Goal: Task Accomplishment & Management: Complete application form

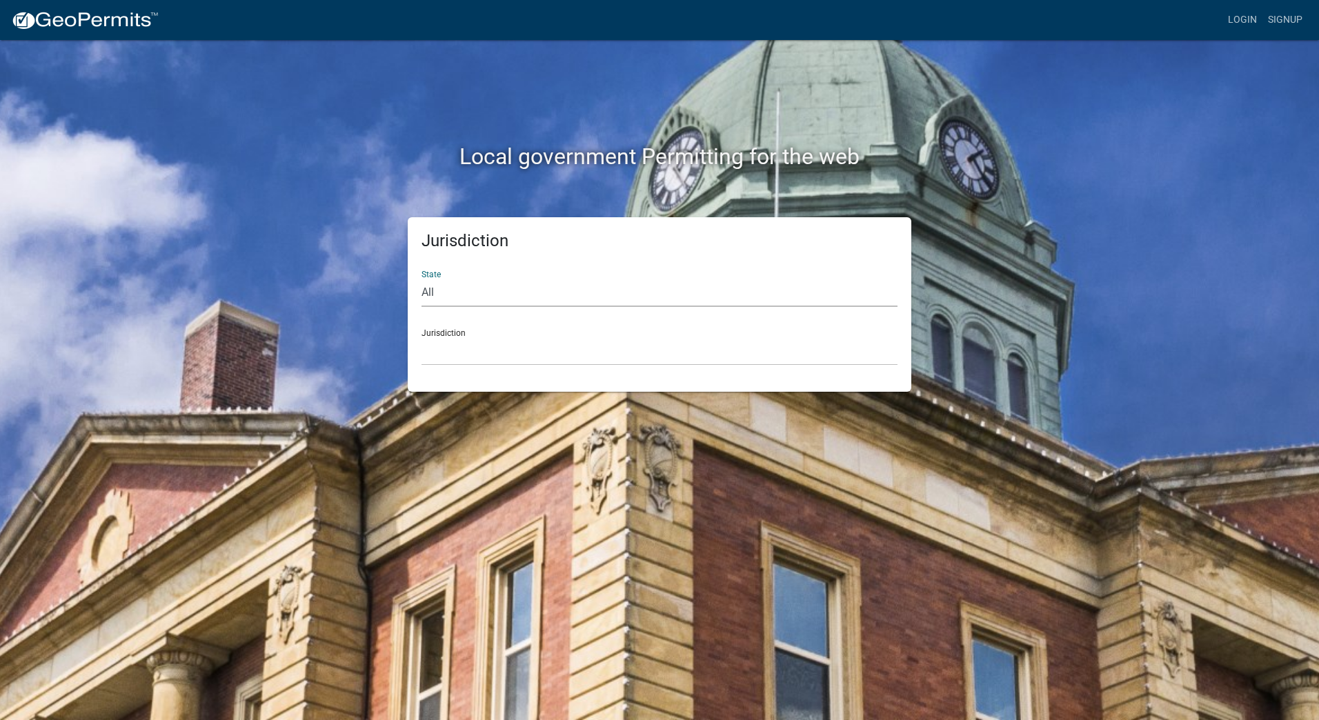
click at [439, 288] on select "All Colorado Georgia Indiana Iowa Kansas Minnesota Ohio South Carolina Wisconsin" at bounding box center [660, 293] width 476 height 28
click at [744, 297] on select "All Colorado Georgia Indiana Iowa Kansas Minnesota Ohio South Carolina Wisconsin" at bounding box center [660, 293] width 476 height 28
select select "[US_STATE]"
click at [422, 279] on select "All Colorado Georgia Indiana Iowa Kansas Minnesota Ohio South Carolina Wisconsin" at bounding box center [660, 293] width 476 height 28
click at [468, 335] on div "Jurisdiction City of Charlestown, Indiana City of Jeffersonville, Indiana City …" at bounding box center [660, 342] width 476 height 48
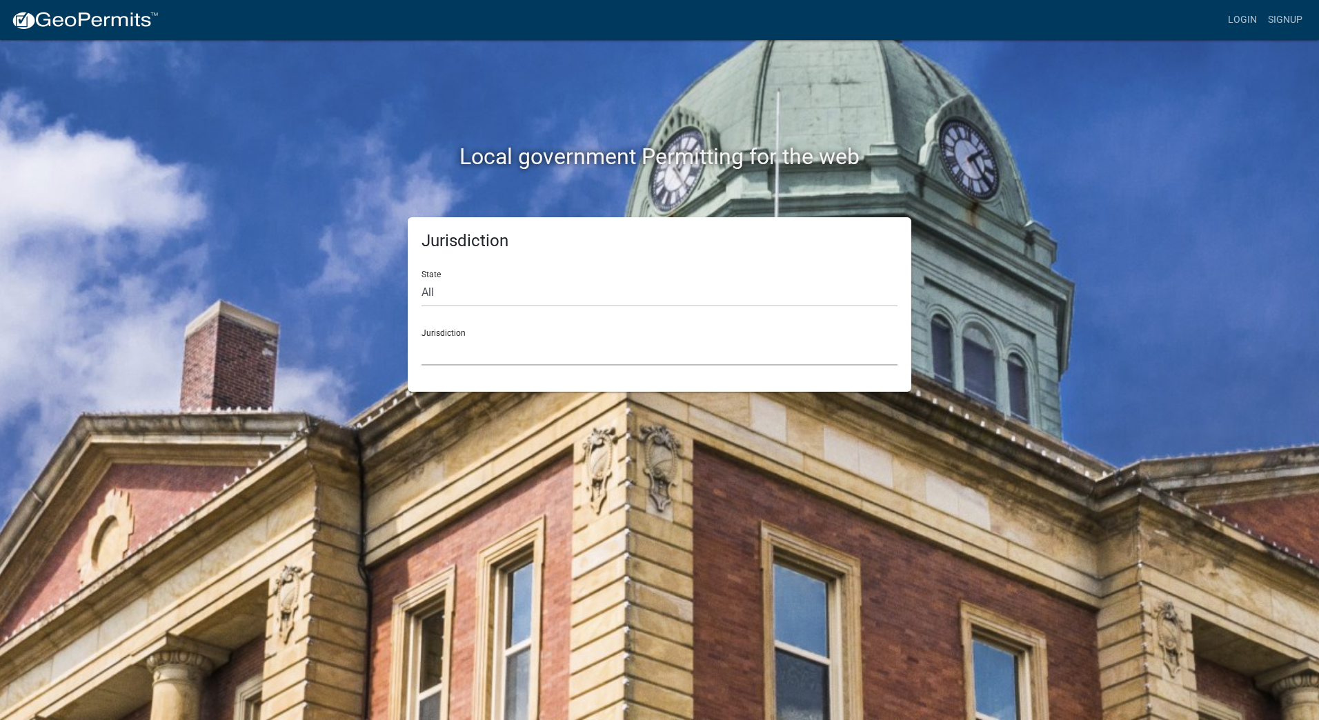
click at [501, 357] on select "City of Charlestown, Indiana City of Jeffersonville, Indiana City of Logansport…" at bounding box center [660, 351] width 476 height 28
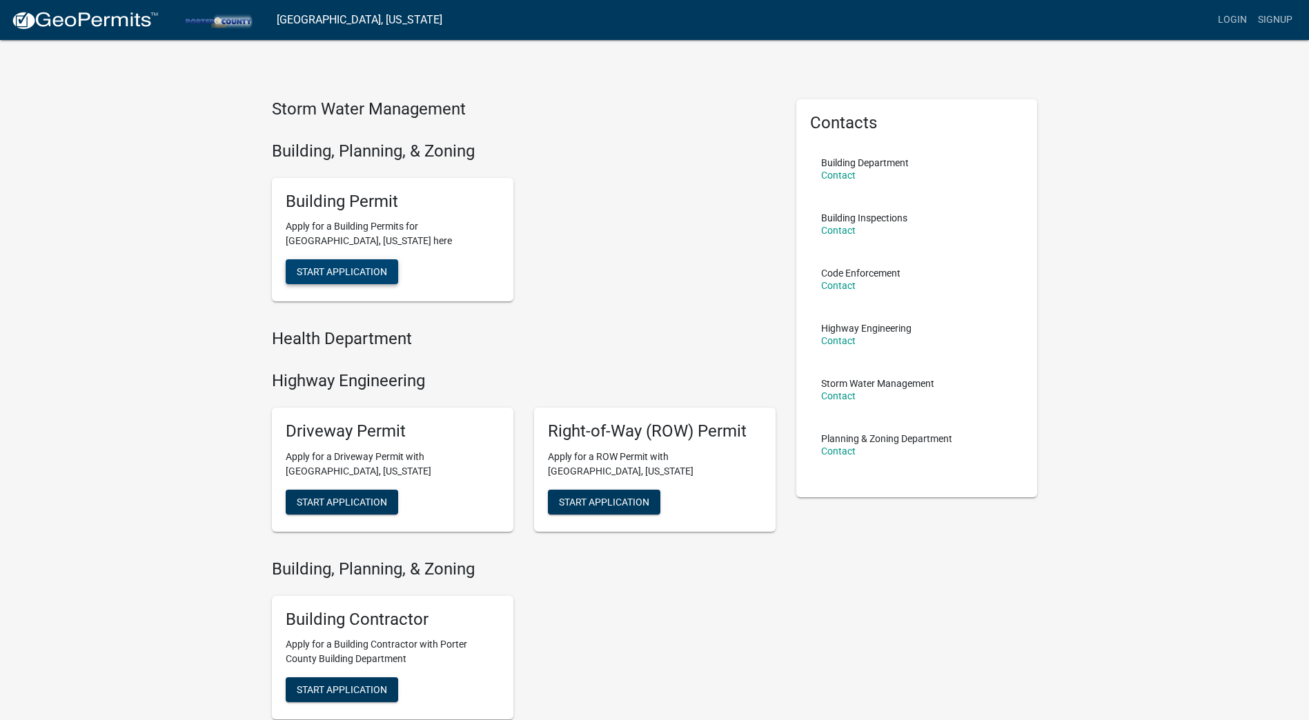
click at [337, 275] on span "Start Application" at bounding box center [342, 271] width 90 height 11
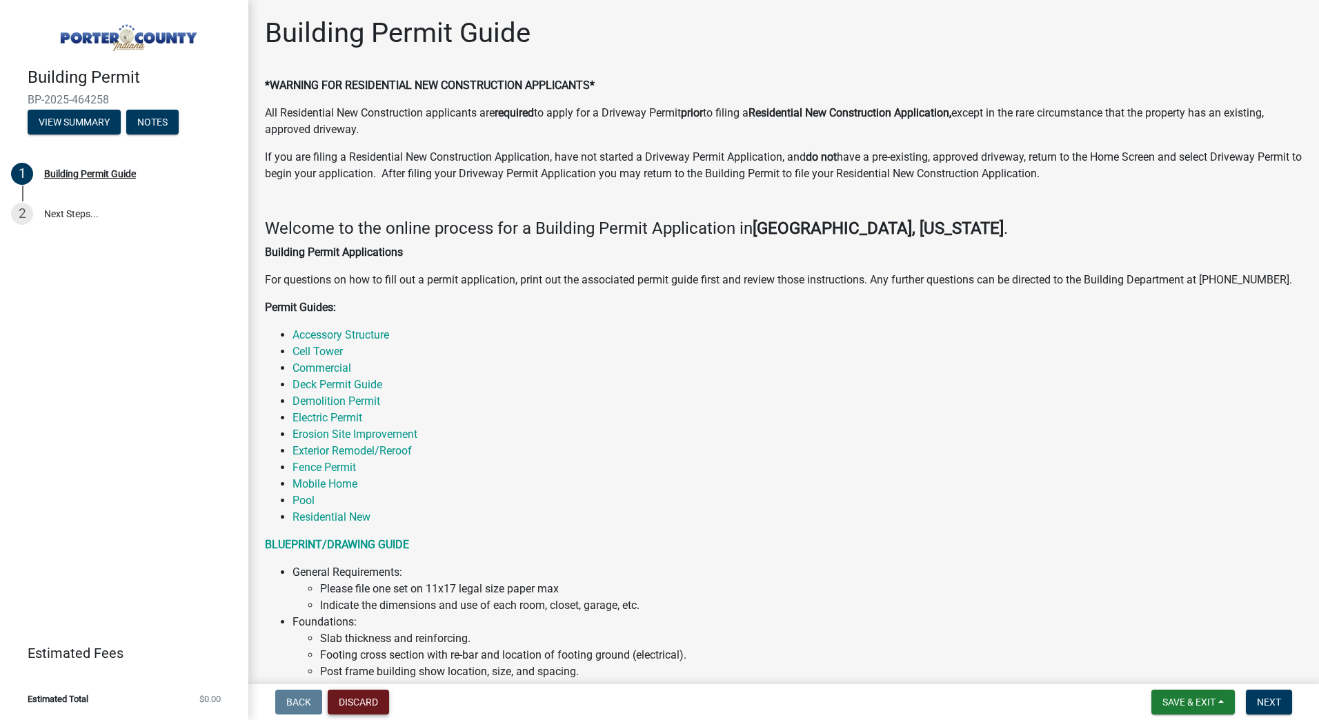
click at [357, 702] on button "Discard" at bounding box center [358, 702] width 61 height 25
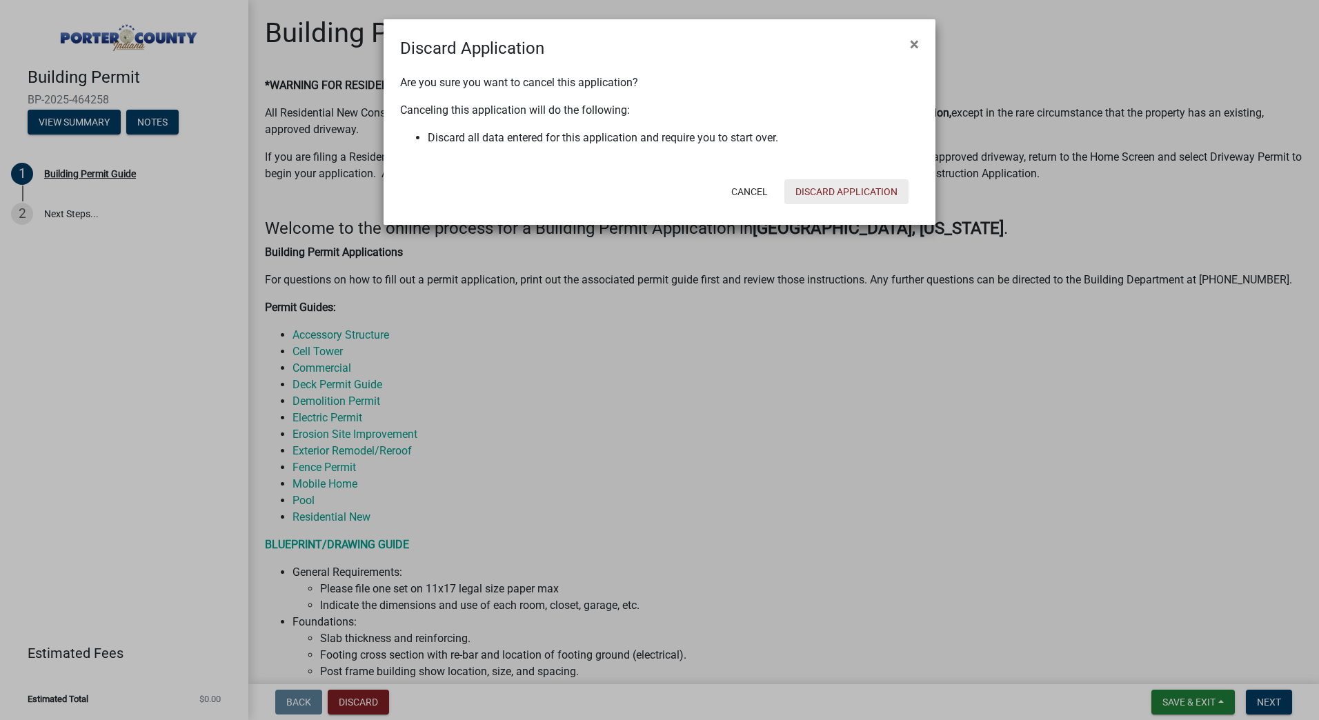
click at [847, 190] on button "Discard Application" at bounding box center [846, 191] width 124 height 25
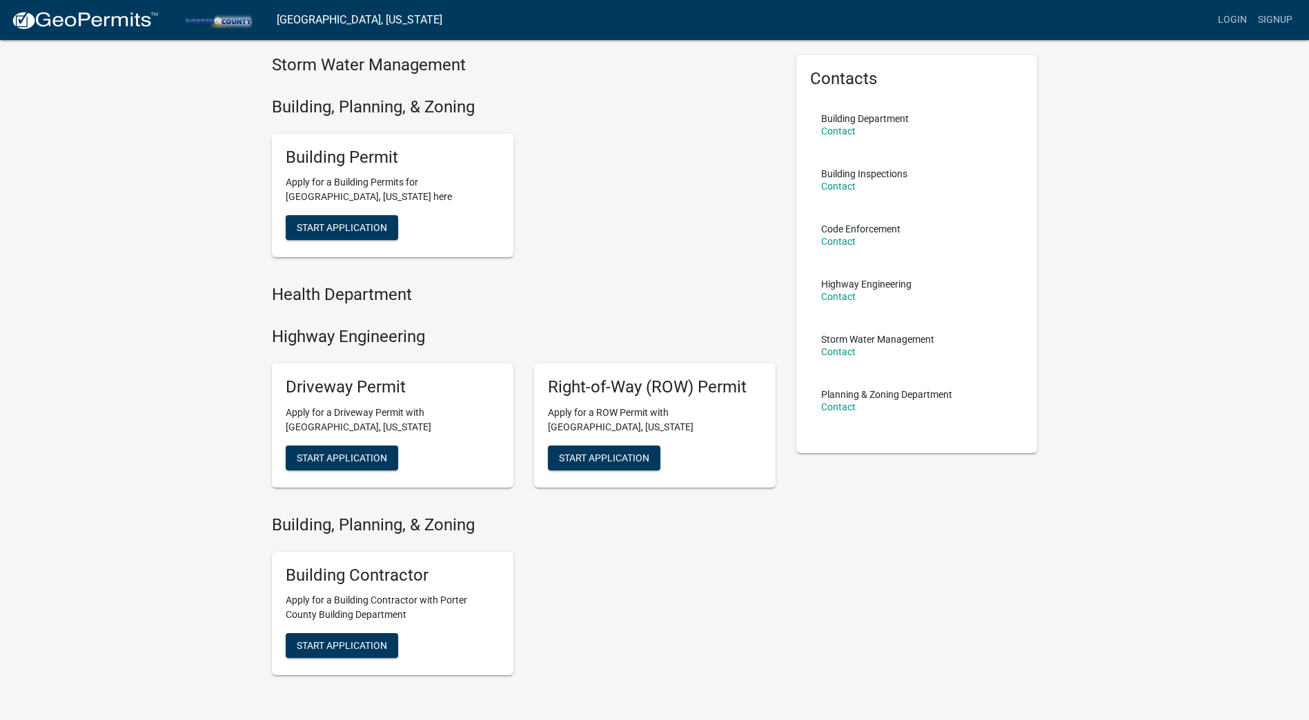
scroll to position [69, 0]
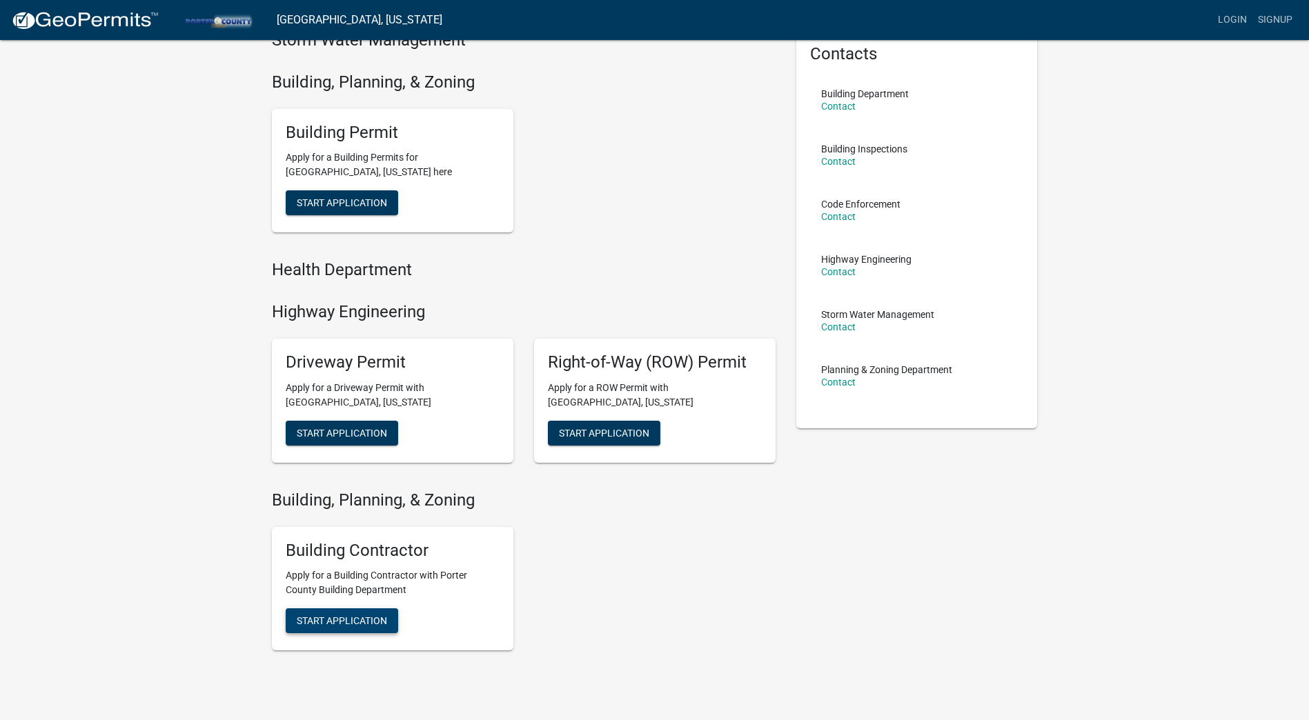
click at [379, 208] on span "Start Application" at bounding box center [342, 202] width 90 height 11
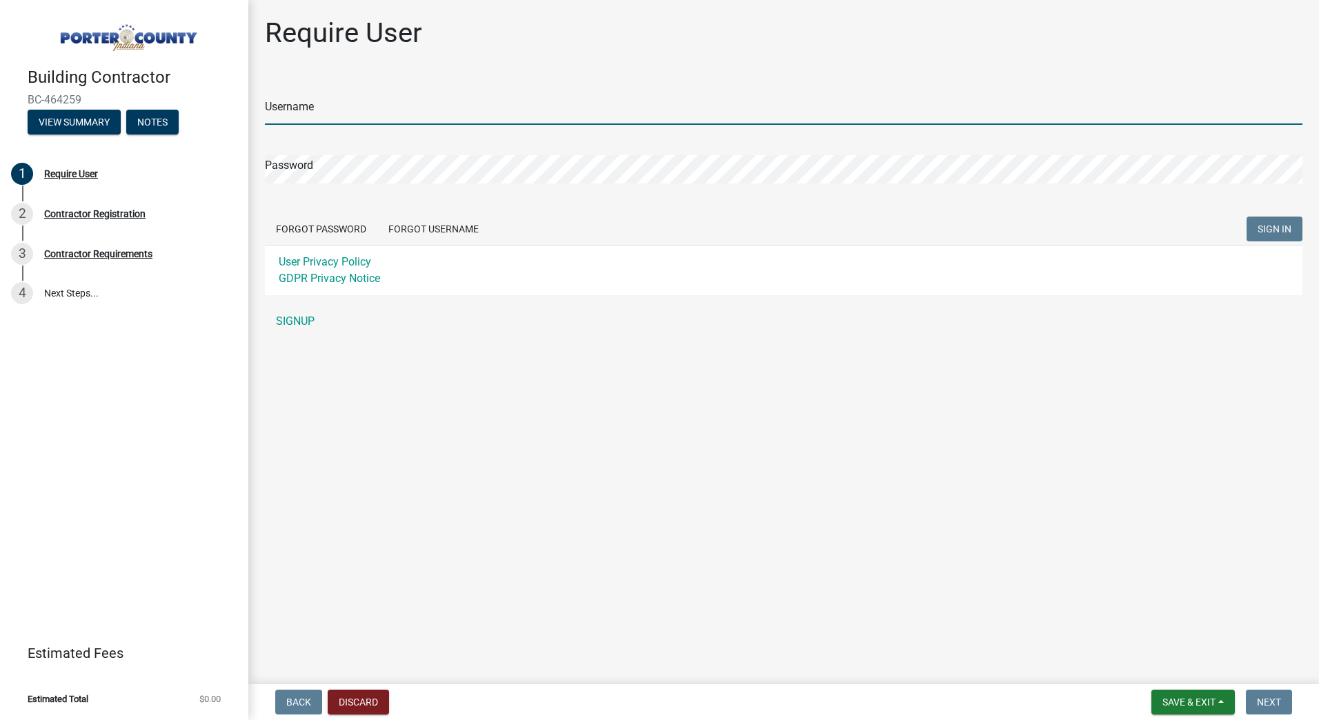
click at [344, 112] on input "Username" at bounding box center [784, 111] width 1038 height 28
type input "[PERSON_NAME][EMAIL_ADDRESS][PERSON_NAME][DOMAIN_NAME]"
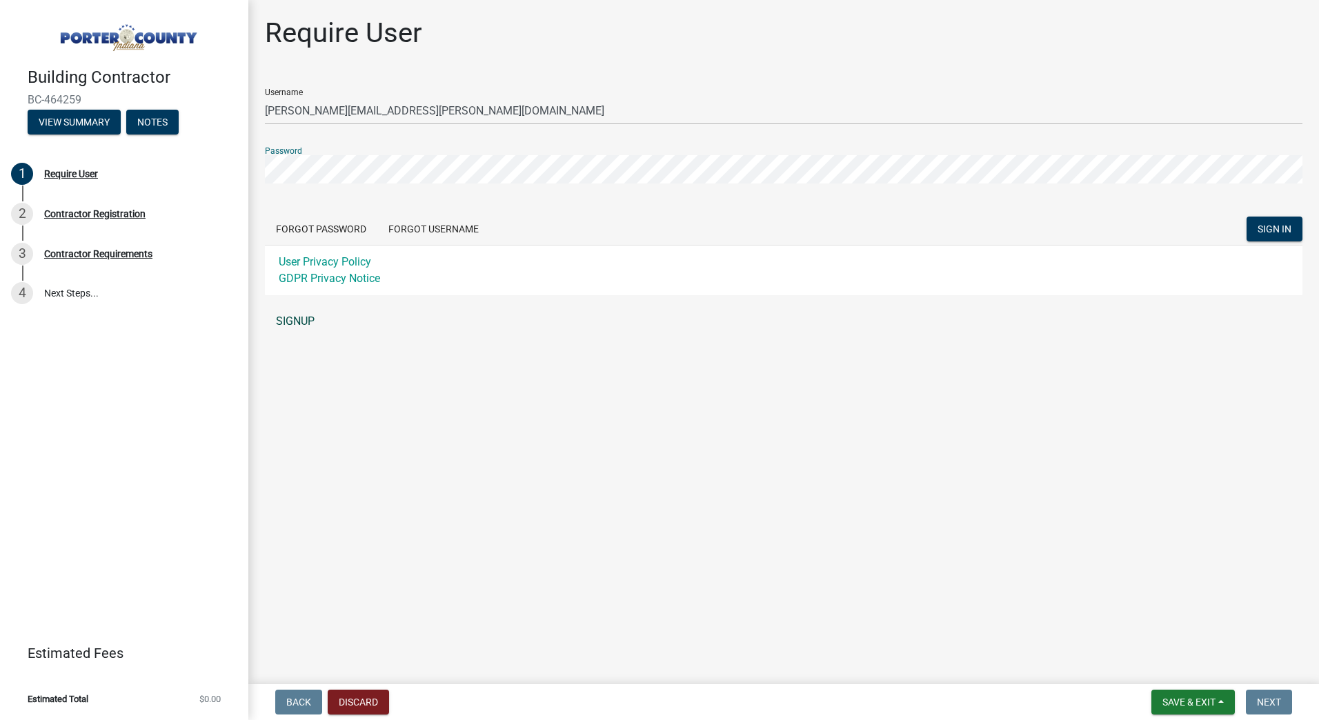
click at [305, 323] on link "SIGNUP" at bounding box center [784, 322] width 1038 height 28
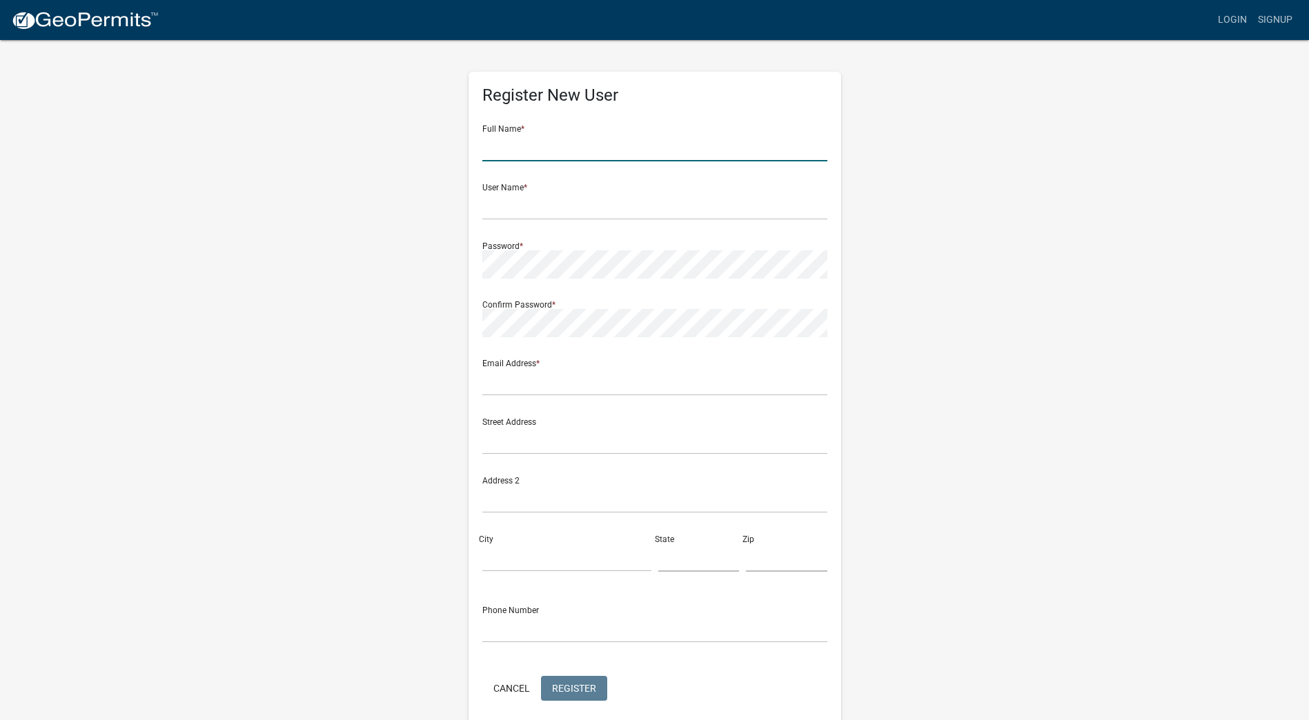
click at [549, 146] on input "text" at bounding box center [654, 147] width 345 height 28
click at [549, 146] on input "Shauna" at bounding box center [654, 147] width 345 height 28
type input "Shauna Danielle"
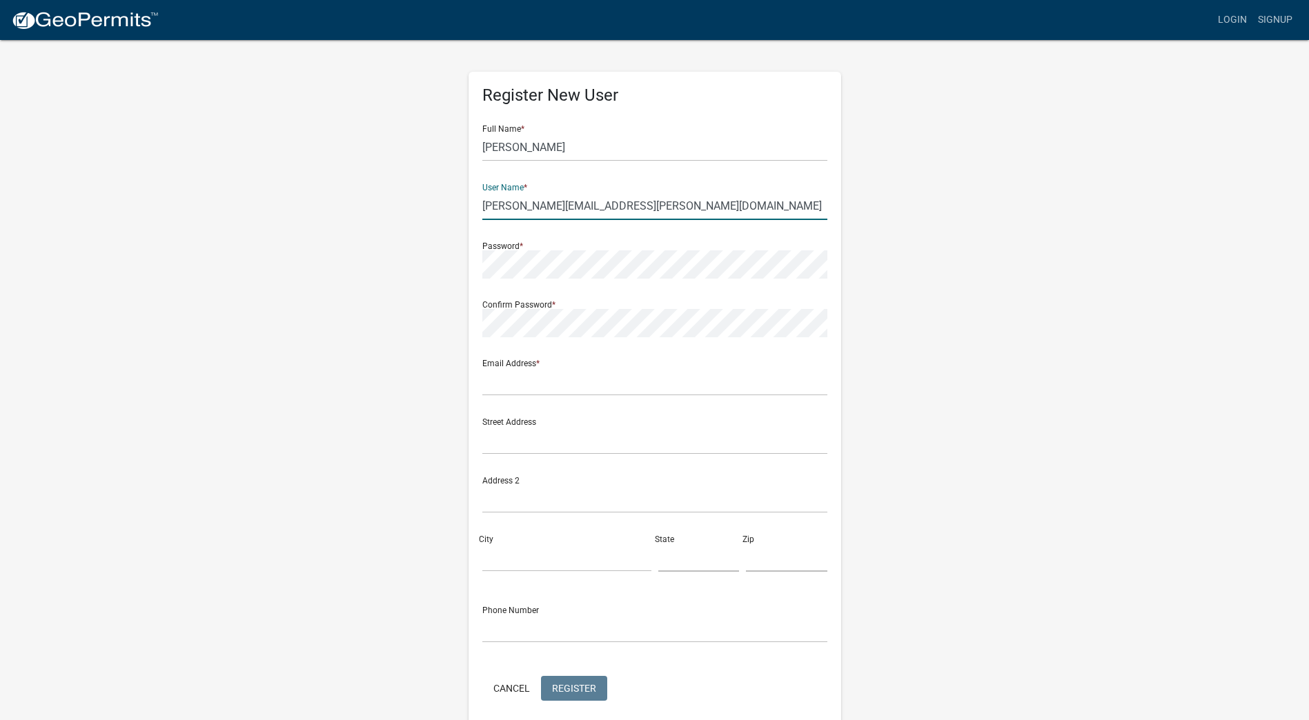
type input "[PERSON_NAME][EMAIL_ADDRESS][PERSON_NAME][DOMAIN_NAME]"
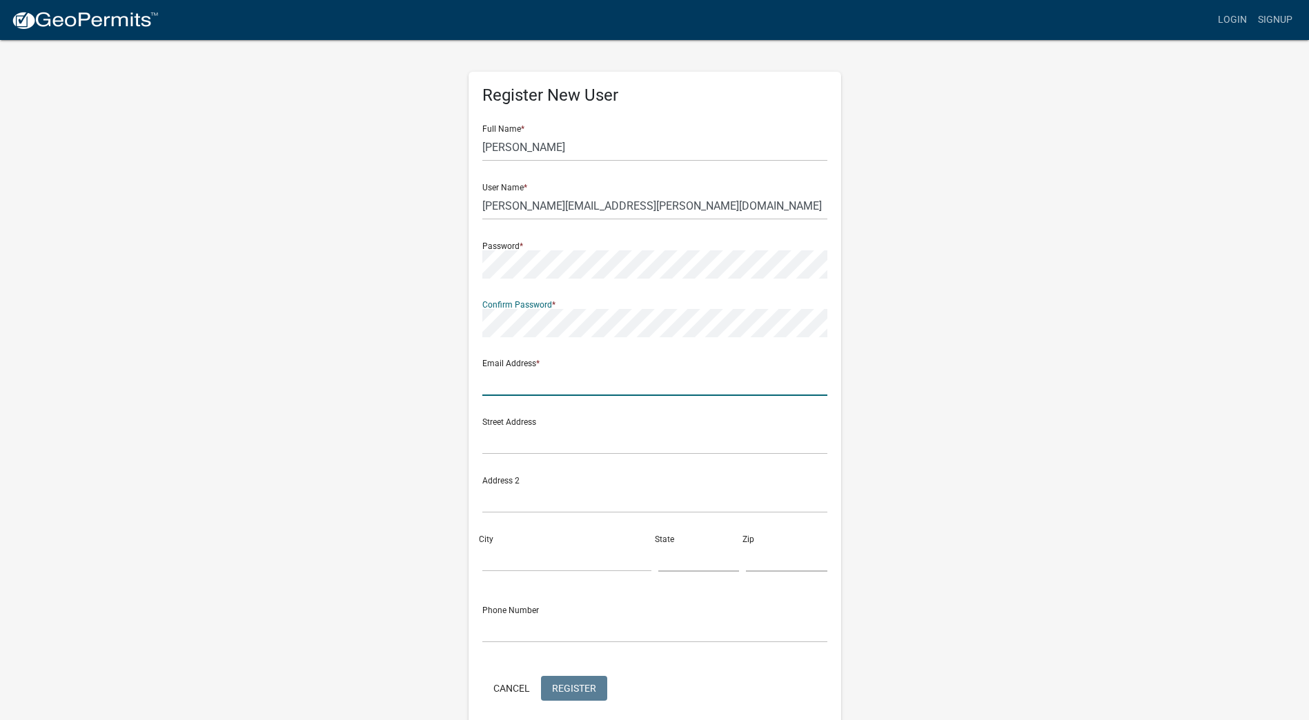
click at [509, 389] on input "text" at bounding box center [654, 382] width 345 height 28
type input "[PERSON_NAME][EMAIL_ADDRESS][PERSON_NAME][DOMAIN_NAME]"
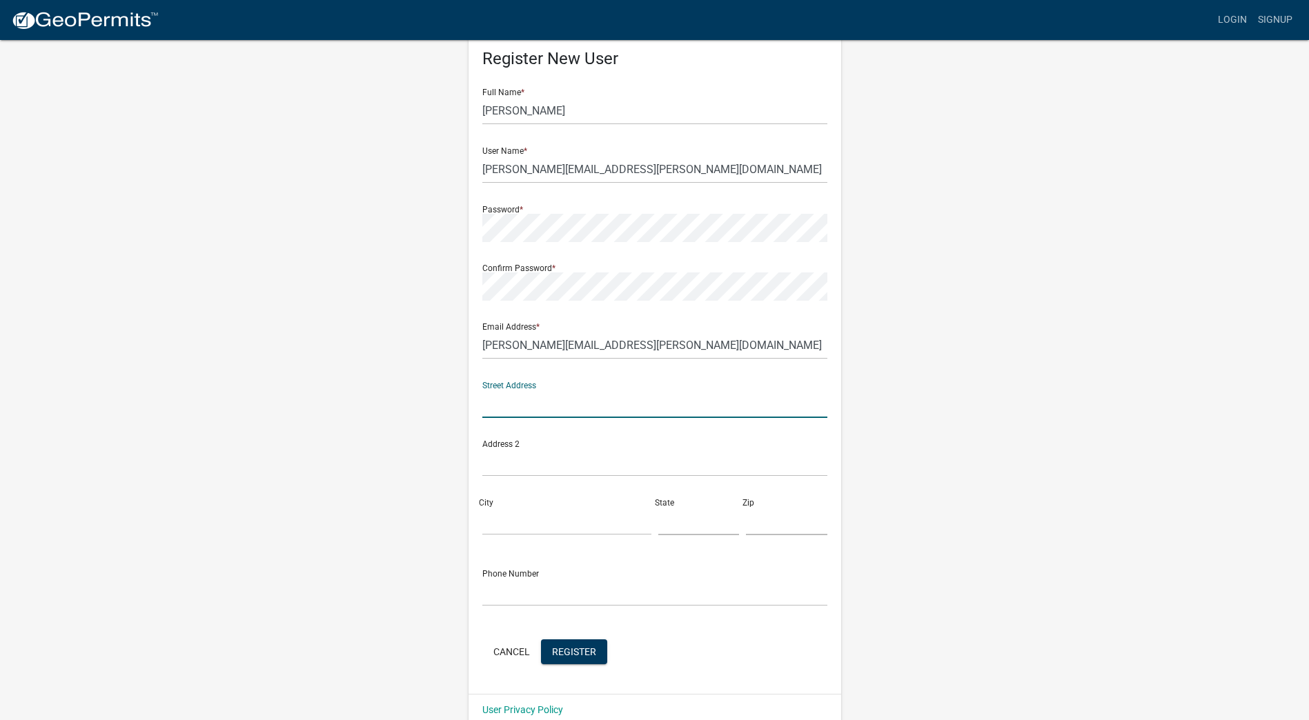
scroll to position [57, 0]
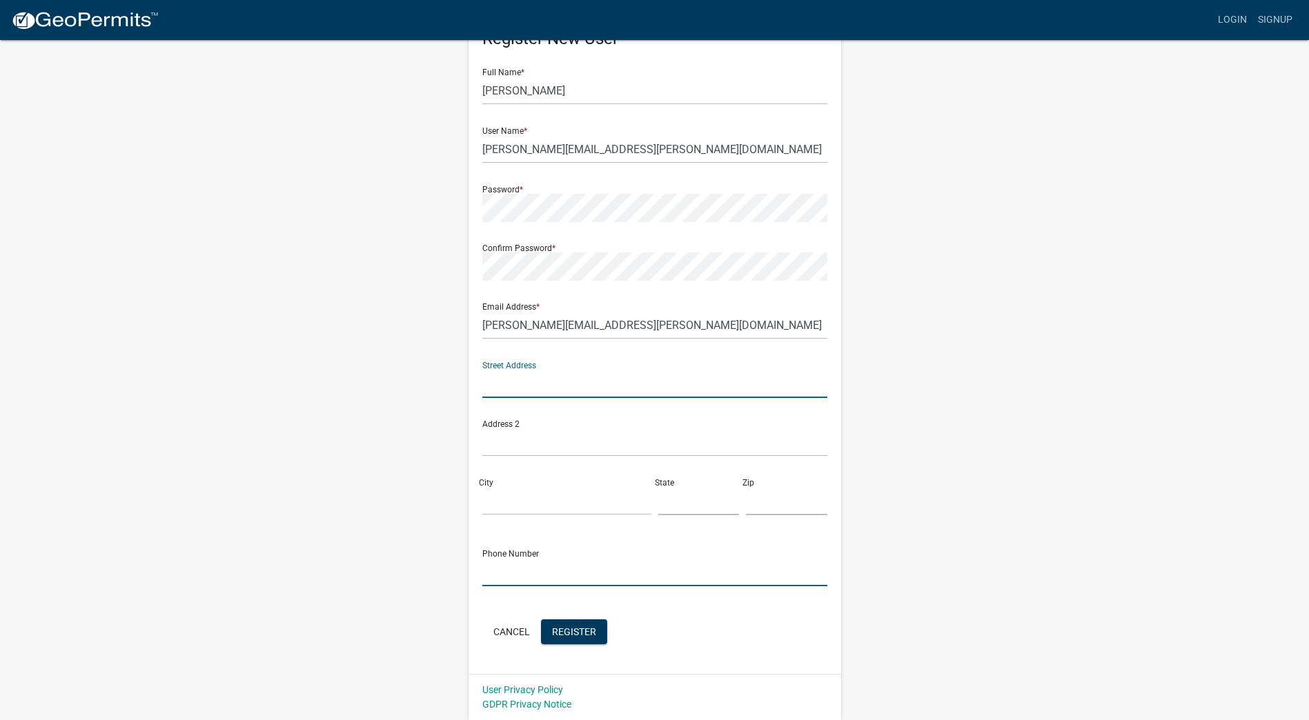
click at [498, 573] on input "text" at bounding box center [654, 572] width 345 height 28
click at [376, 458] on div "Register New User Full Name * Shauna Danielle User Name * Shauna.Danielle@hillg…" at bounding box center [654, 351] width 787 height 738
click at [506, 382] on input "text" at bounding box center [654, 384] width 345 height 28
type input "11045 Gage Avenue"
click at [358, 411] on div "Register New User Full Name * Shauna Danielle User Name * Shauna.Danielle@hillg…" at bounding box center [654, 351] width 787 height 738
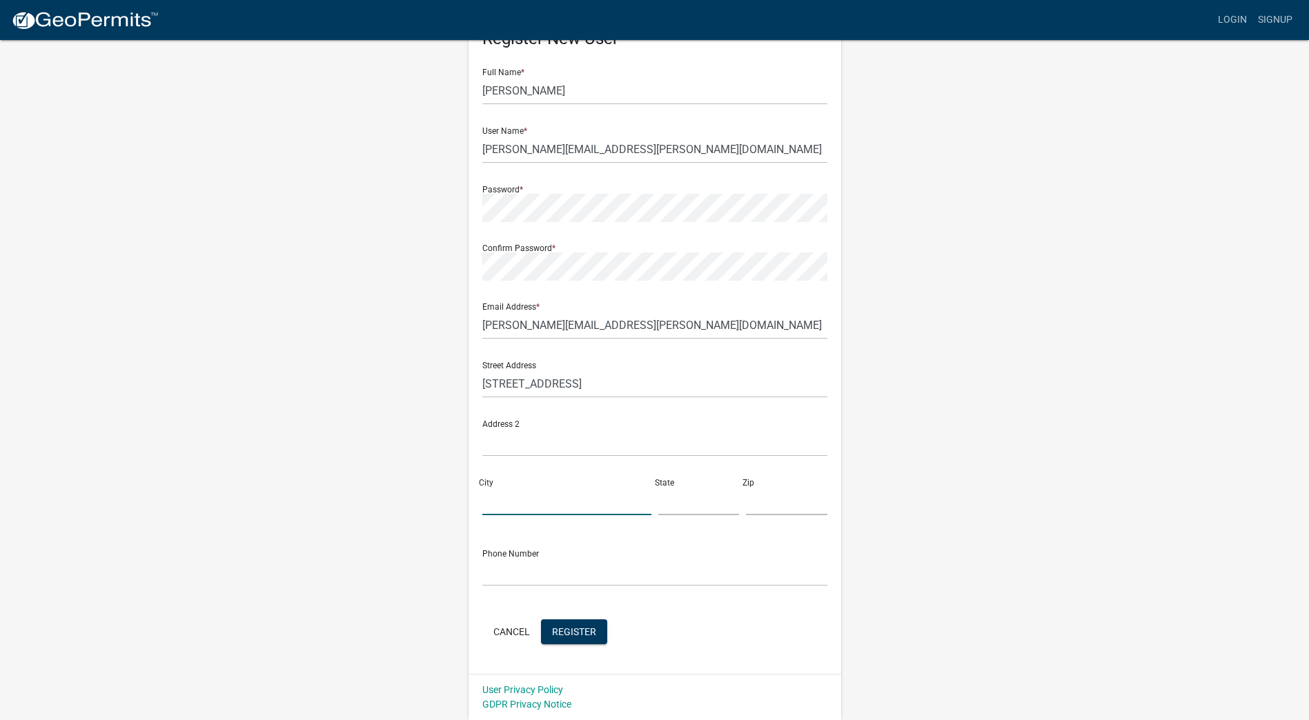
click at [521, 500] on input "City" at bounding box center [566, 501] width 169 height 28
type input "Franklin Park"
type input "Illinois"
type input "60131"
drag, startPoint x: 572, startPoint y: 564, endPoint x: 567, endPoint y: 571, distance: 9.0
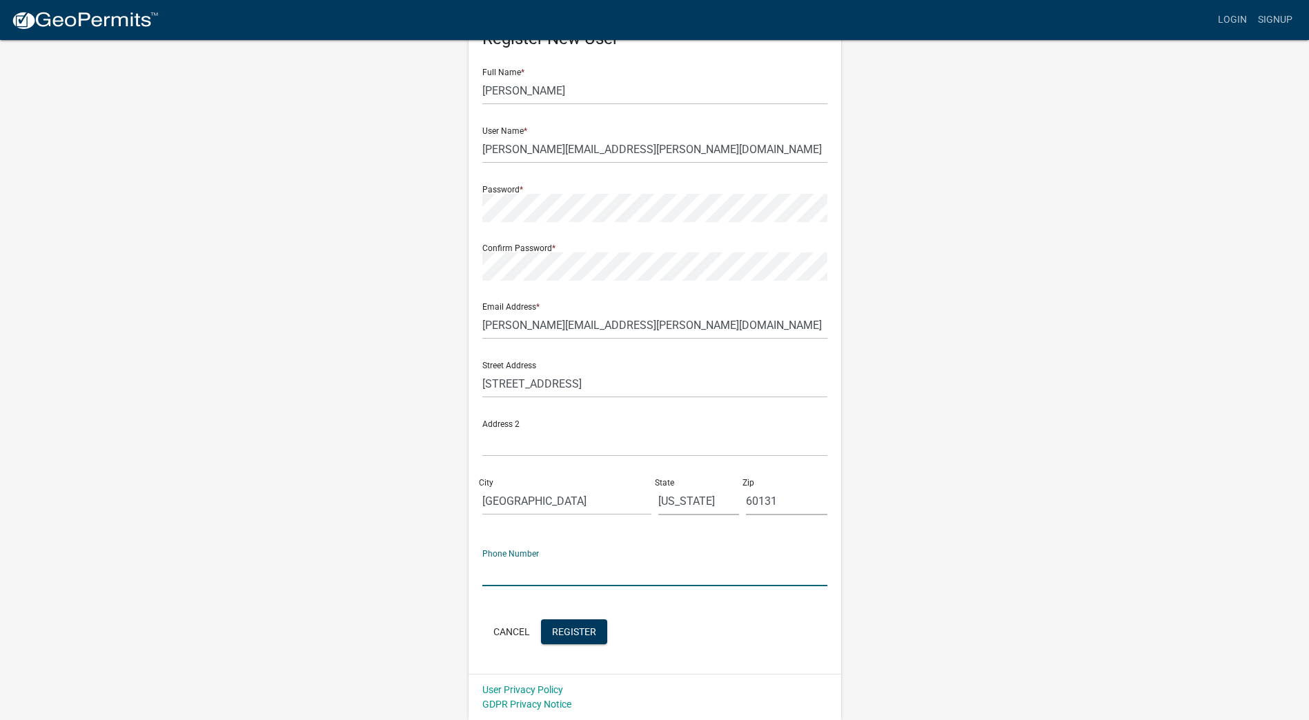
click at [572, 564] on input "text" at bounding box center [654, 572] width 345 height 28
type input "6307500885"
click at [589, 636] on span "Register" at bounding box center [574, 631] width 44 height 11
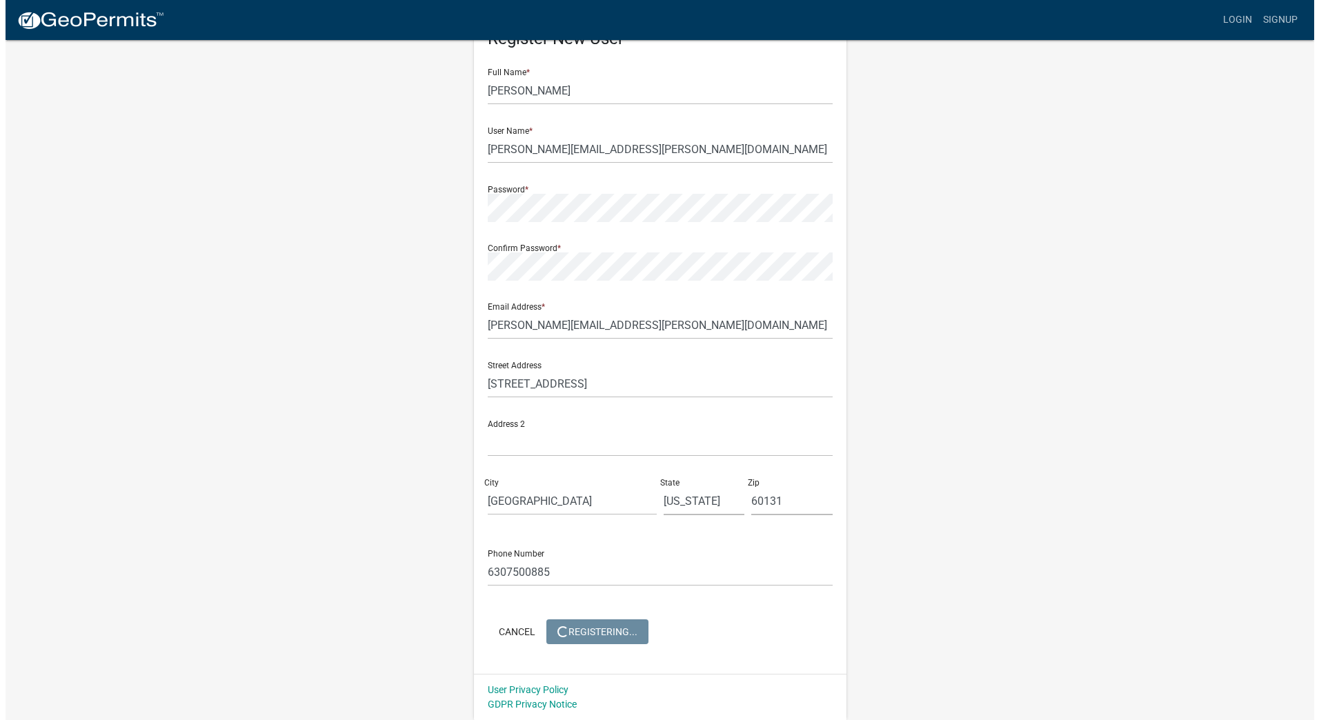
scroll to position [0, 0]
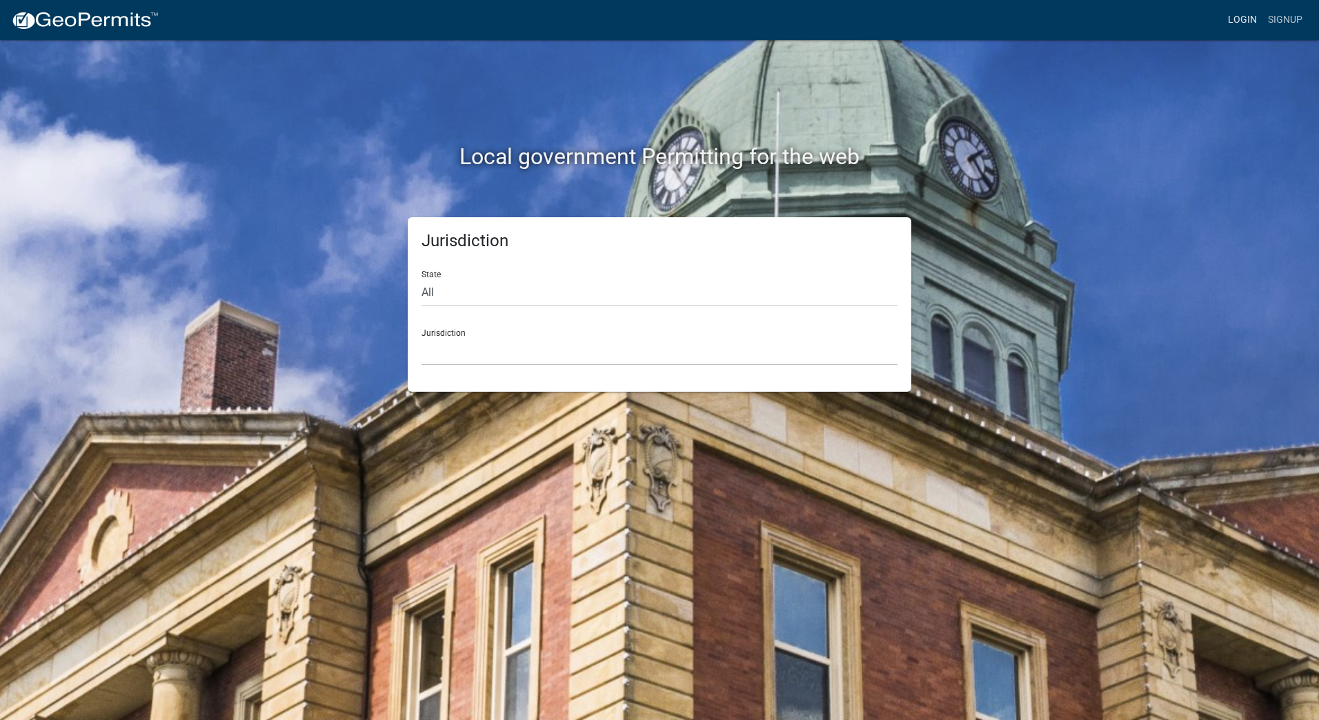
click at [1238, 21] on link "Login" at bounding box center [1243, 20] width 40 height 26
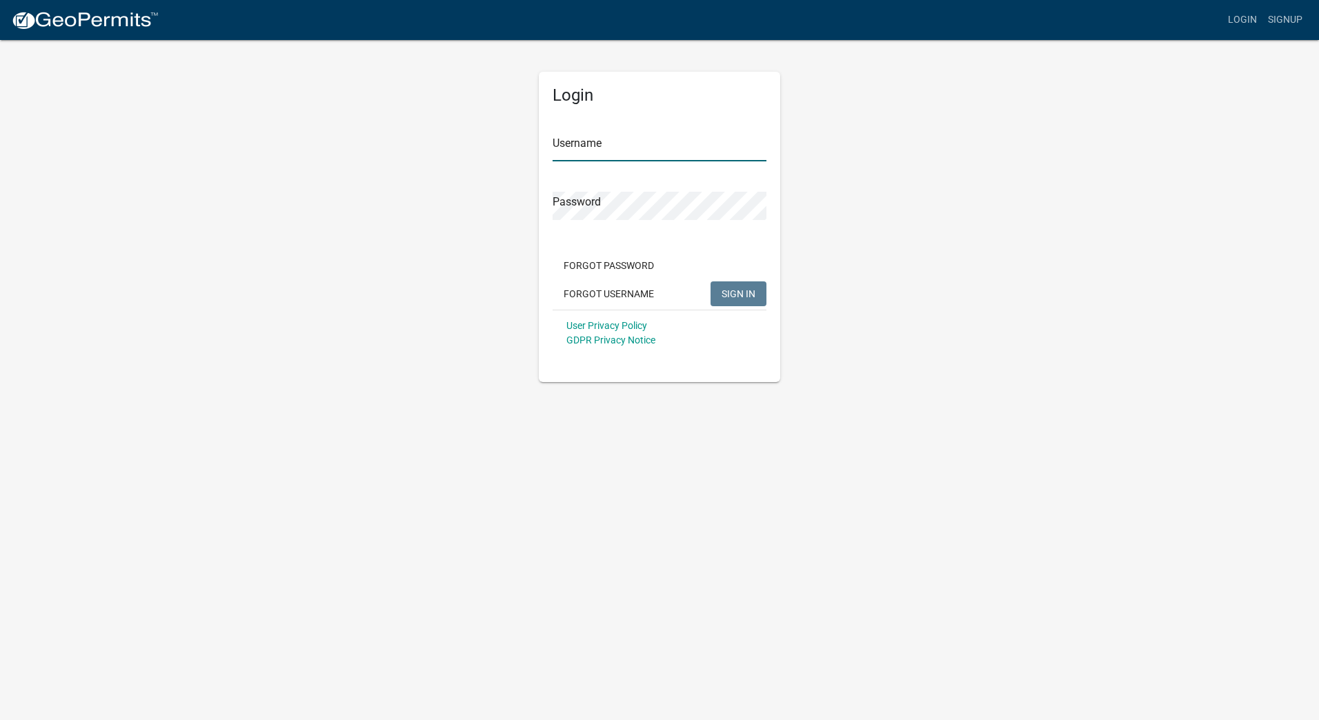
type input "[PERSON_NAME][EMAIL_ADDRESS][PERSON_NAME][DOMAIN_NAME]"
click at [724, 288] on span "SIGN IN" at bounding box center [739, 293] width 34 height 11
